Goal: Find specific page/section: Find specific page/section

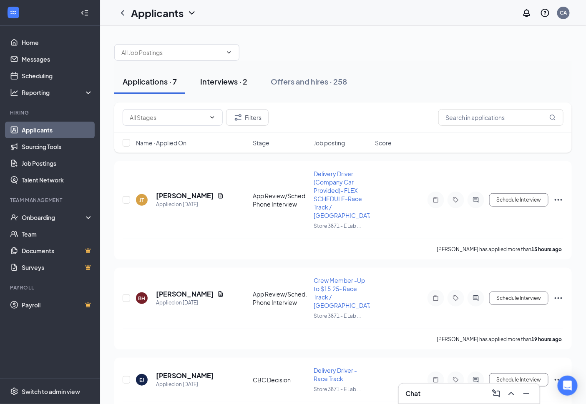
click at [238, 86] on div "Interviews · 2" at bounding box center [223, 81] width 47 height 10
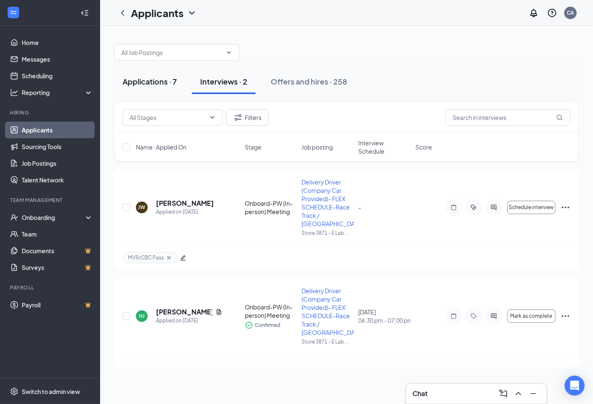
click at [144, 86] on div "Applications · 7" at bounding box center [150, 81] width 54 height 10
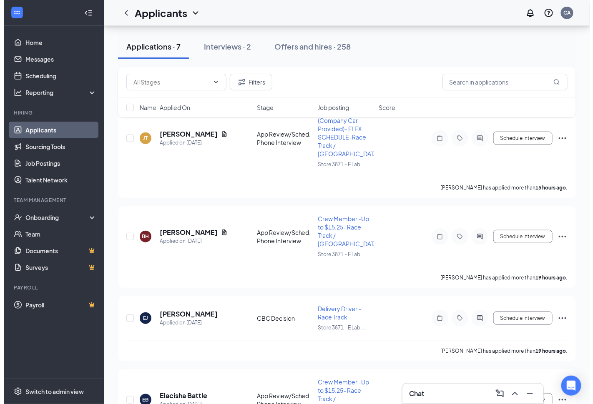
scroll to position [93, 0]
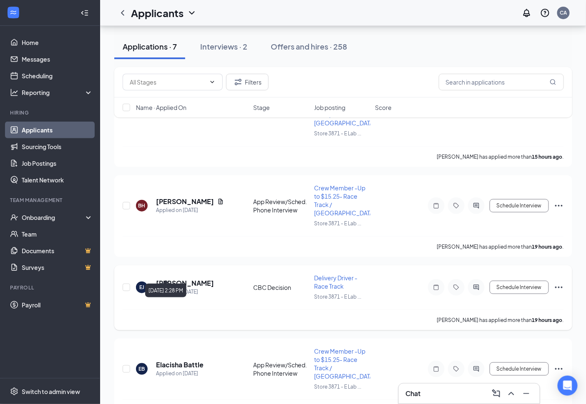
click at [178, 279] on h5 "[PERSON_NAME]" at bounding box center [185, 283] width 58 height 9
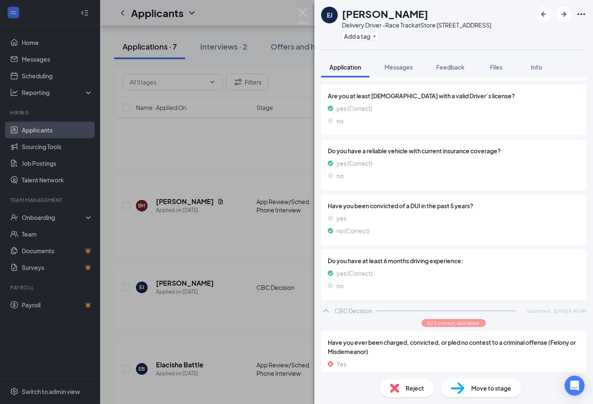
scroll to position [597, 0]
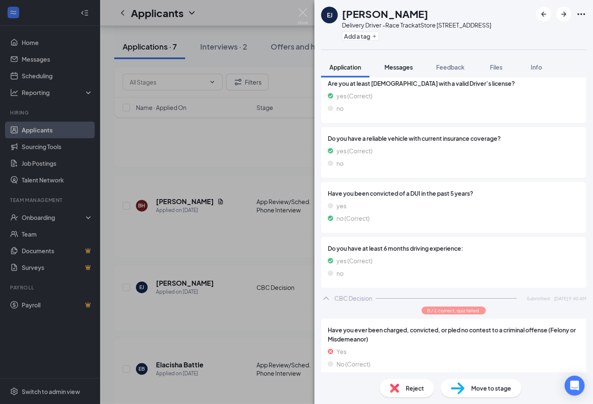
click at [408, 65] on span "Messages" at bounding box center [398, 67] width 28 height 8
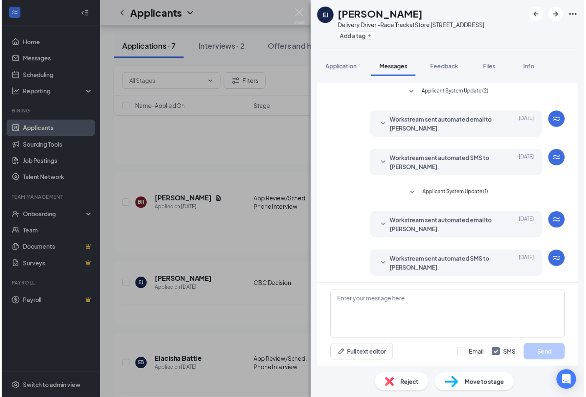
scroll to position [26, 0]
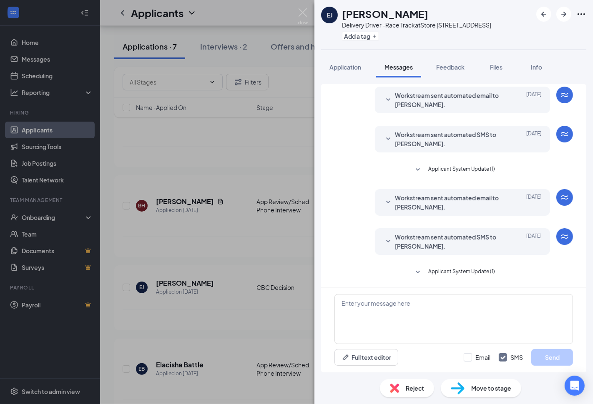
click at [233, 70] on div "EJ [PERSON_NAME] Delivery Driver -Race Track at Store [STREET_ADDRESS] Add a ta…" at bounding box center [296, 202] width 593 height 404
